Goal: Book appointment/travel/reservation

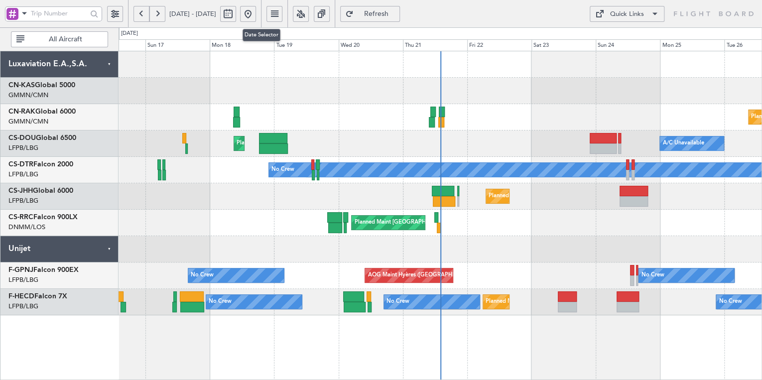
click at [236, 17] on button at bounding box center [228, 14] width 16 height 16
select select "8"
select select "2025"
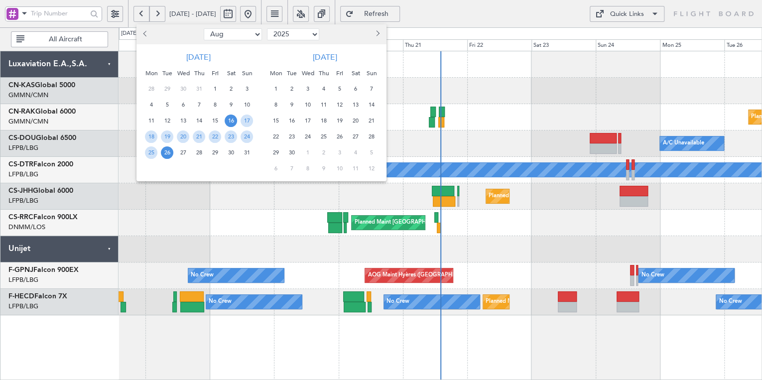
click at [145, 33] on span "Previous month" at bounding box center [146, 34] width 6 height 6
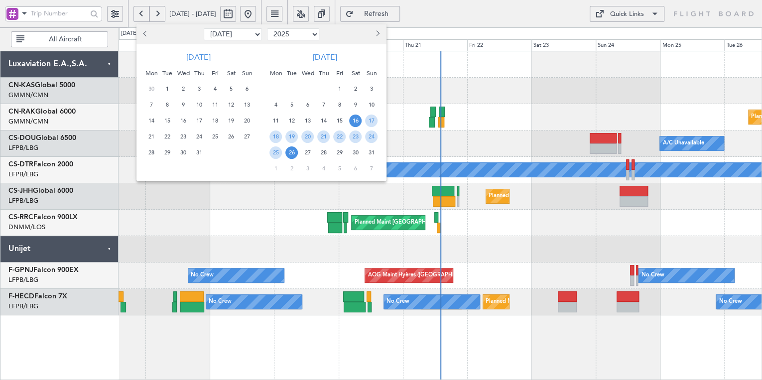
click at [145, 33] on span "Previous month" at bounding box center [146, 34] width 6 height 6
select select "5"
click at [169, 135] on span "20" at bounding box center [167, 136] width 12 height 12
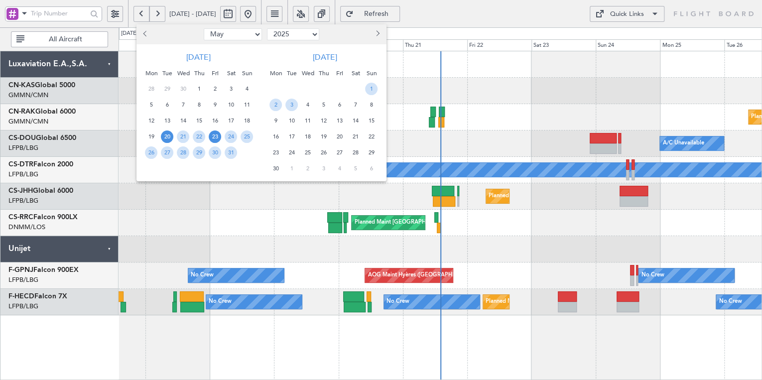
click at [214, 136] on span "23" at bounding box center [215, 136] width 12 height 12
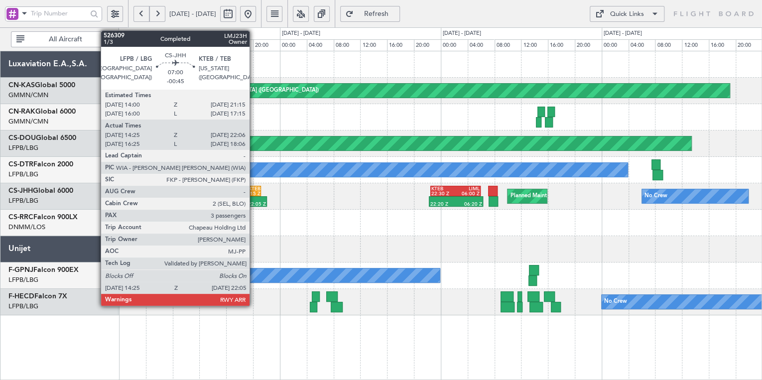
click at [253, 188] on div "KTEB" at bounding box center [247, 188] width 23 height 5
